Goal: Task Accomplishment & Management: Manage account settings

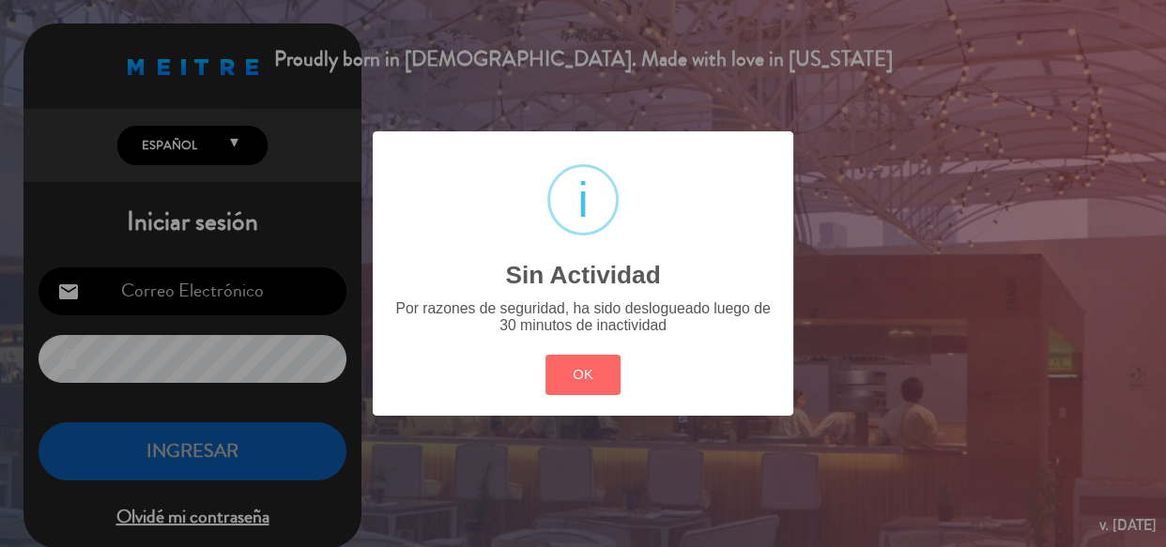
click at [621, 346] on div "? ! i Sin Actividad × Por razones de seguridad, ha sido deslogueado luego de 30…" at bounding box center [583, 273] width 421 height 284
click at [605, 375] on button "OK" at bounding box center [584, 375] width 76 height 40
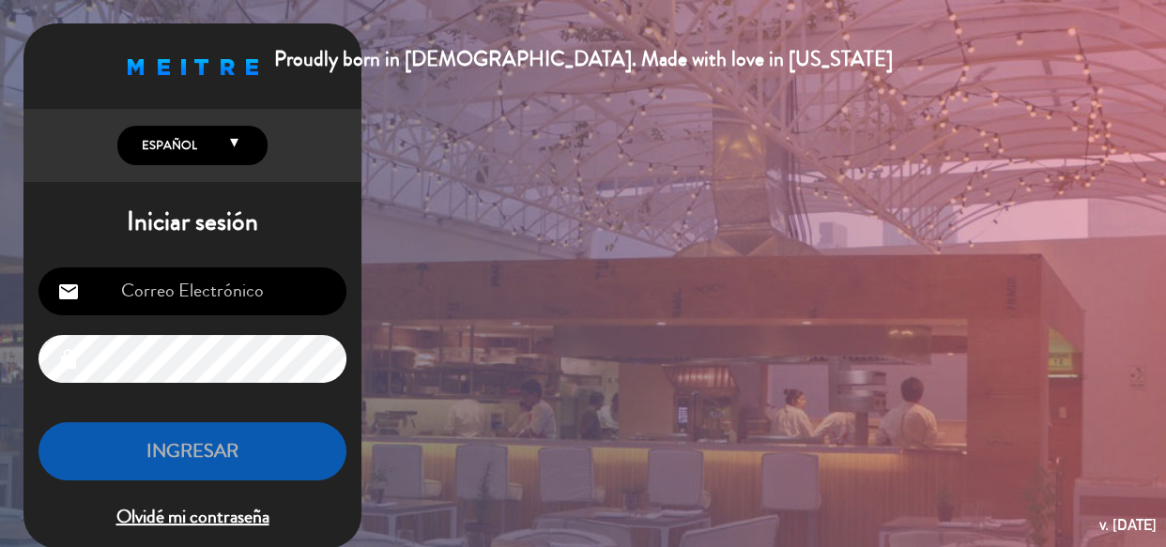
click at [131, 223] on h1 "Iniciar sesión" at bounding box center [192, 223] width 338 height 32
click at [170, 301] on input "email" at bounding box center [193, 292] width 308 height 48
type input "[EMAIL_ADDRESS][DOMAIN_NAME]"
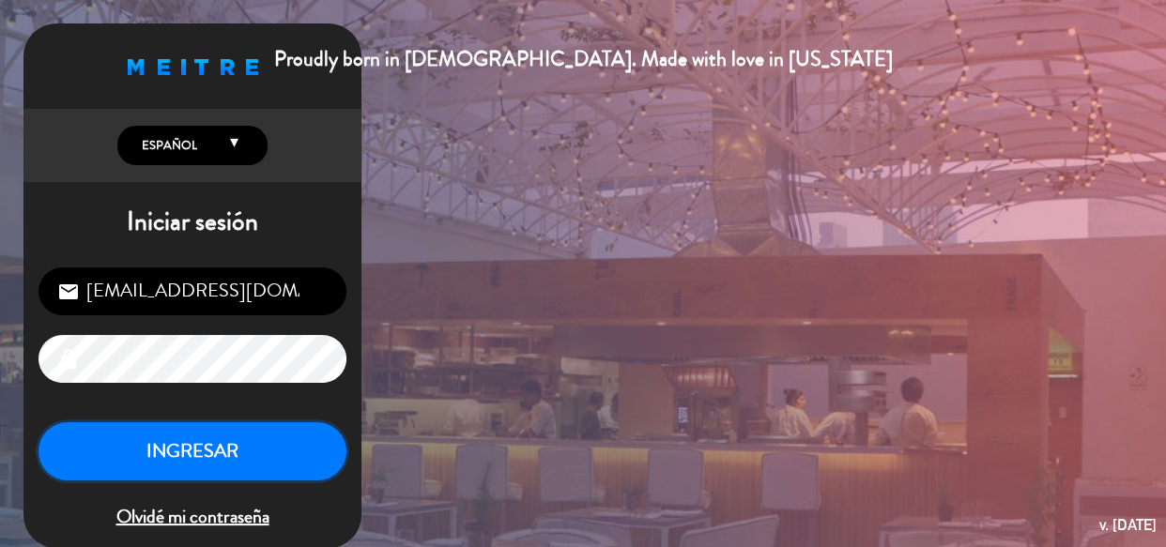
click at [131, 460] on button "INGRESAR" at bounding box center [193, 452] width 308 height 59
